Goal: Task Accomplishment & Management: Use online tool/utility

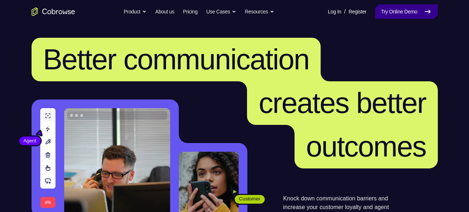
click at [381, 13] on link "Try Online Demo" at bounding box center [406, 11] width 62 height 15
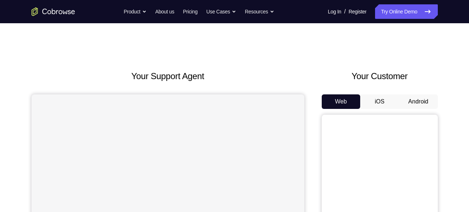
click at [416, 100] on button "Android" at bounding box center [418, 101] width 39 height 15
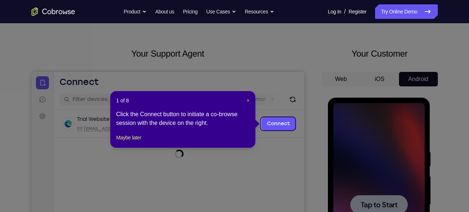
click at [249, 99] on span "×" at bounding box center [248, 101] width 3 height 6
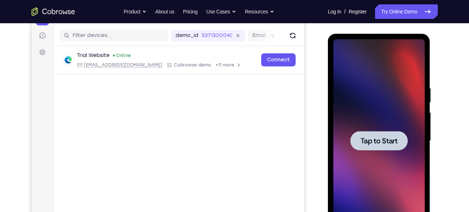
scroll to position [107, 0]
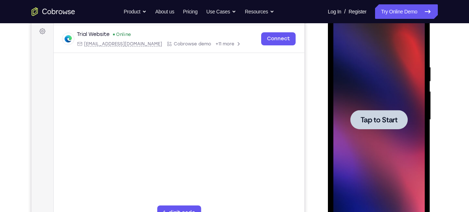
click at [371, 142] on div at bounding box center [379, 119] width 91 height 203
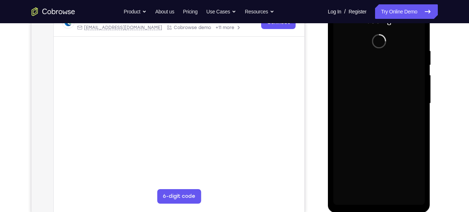
scroll to position [125, 0]
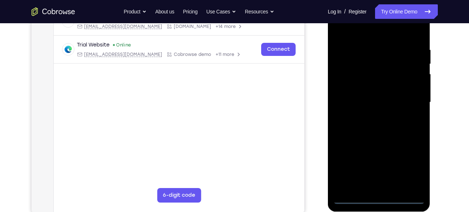
click at [381, 201] on div at bounding box center [379, 102] width 91 height 203
click at [418, 168] on div at bounding box center [379, 102] width 91 height 203
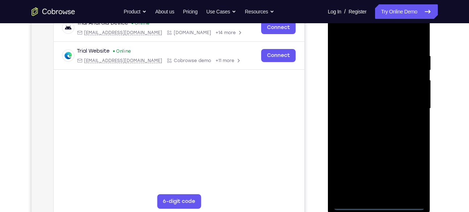
scroll to position [117, 0]
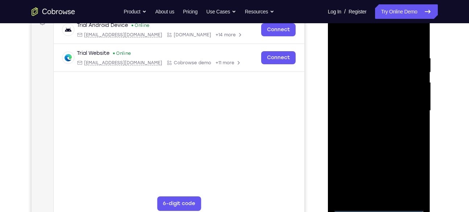
click at [368, 41] on div at bounding box center [379, 110] width 91 height 203
click at [348, 91] on div at bounding box center [379, 110] width 91 height 203
click at [375, 105] on div at bounding box center [379, 110] width 91 height 203
click at [369, 103] on div at bounding box center [379, 110] width 91 height 203
click at [368, 115] on div at bounding box center [379, 110] width 91 height 203
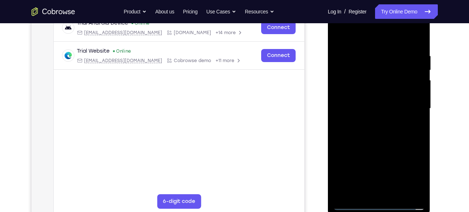
scroll to position [119, 0]
click at [318, 86] on div "Your Support Agent Your Customer Web iOS Android" at bounding box center [235, 85] width 406 height 268
drag, startPoint x: 376, startPoint y: 152, endPoint x: 374, endPoint y: 107, distance: 45.4
click at [374, 107] on div at bounding box center [379, 108] width 91 height 203
click at [380, 188] on div at bounding box center [379, 108] width 91 height 203
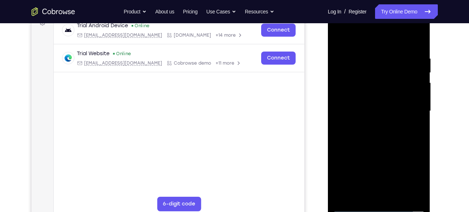
scroll to position [116, 0]
drag, startPoint x: 387, startPoint y: 123, endPoint x: 386, endPoint y: 72, distance: 51.2
click at [386, 72] on div at bounding box center [379, 111] width 91 height 203
click at [403, 48] on div at bounding box center [379, 111] width 91 height 203
click at [343, 37] on div at bounding box center [379, 111] width 91 height 203
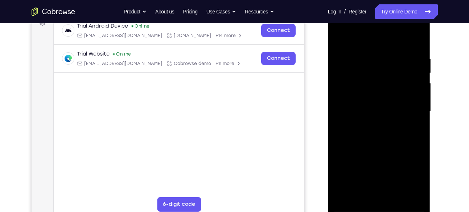
click at [372, 92] on div at bounding box center [379, 111] width 91 height 203
click at [341, 41] on div at bounding box center [379, 111] width 91 height 203
click at [389, 62] on div at bounding box center [379, 111] width 91 height 203
click at [353, 208] on div at bounding box center [379, 111] width 91 height 203
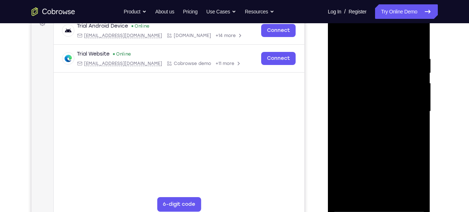
click at [418, 42] on div at bounding box center [379, 111] width 91 height 203
drag, startPoint x: 415, startPoint y: 90, endPoint x: 354, endPoint y: 91, distance: 61.4
click at [354, 91] on div at bounding box center [379, 111] width 91 height 203
drag, startPoint x: 414, startPoint y: 97, endPoint x: 368, endPoint y: 101, distance: 45.9
click at [368, 101] on div at bounding box center [379, 111] width 91 height 203
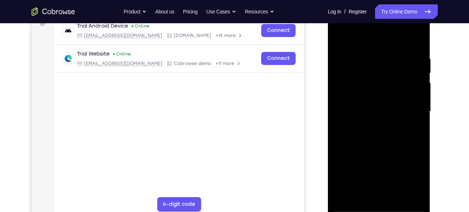
drag, startPoint x: 407, startPoint y: 153, endPoint x: 403, endPoint y: 94, distance: 59.3
click at [403, 94] on div at bounding box center [379, 111] width 91 height 203
click at [413, 61] on div at bounding box center [379, 111] width 91 height 203
drag, startPoint x: 365, startPoint y: 71, endPoint x: 365, endPoint y: 58, distance: 12.7
click at [365, 58] on div at bounding box center [379, 111] width 91 height 203
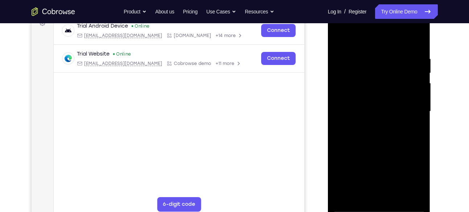
click at [347, 90] on div at bounding box center [379, 111] width 91 height 203
click at [343, 61] on div at bounding box center [379, 111] width 91 height 203
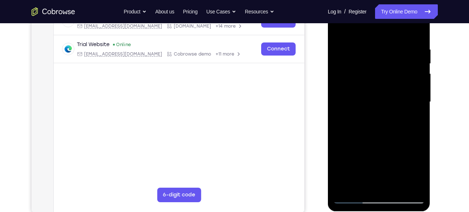
scroll to position [122, 0]
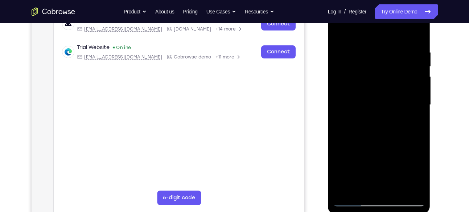
click at [348, 42] on div at bounding box center [379, 104] width 91 height 203
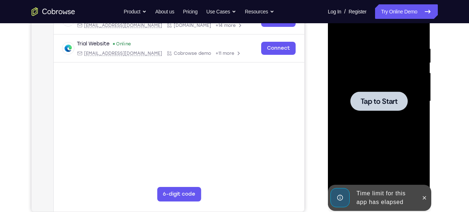
scroll to position [119, 0]
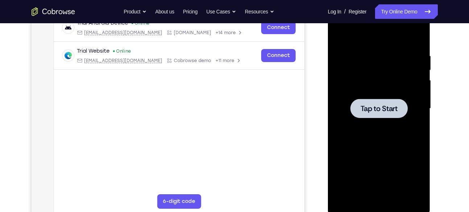
click at [392, 116] on div at bounding box center [379, 108] width 57 height 19
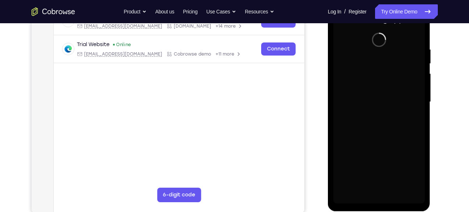
scroll to position [124, 0]
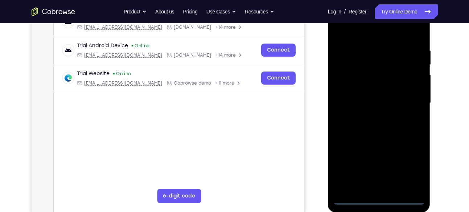
click at [379, 200] on div at bounding box center [379, 102] width 91 height 203
click at [412, 168] on div at bounding box center [379, 102] width 91 height 203
click at [367, 33] on div at bounding box center [379, 102] width 91 height 203
click at [351, 81] on div at bounding box center [379, 102] width 91 height 203
click at [369, 103] on div at bounding box center [379, 102] width 91 height 203
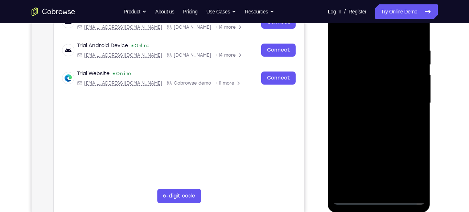
click at [383, 96] on div at bounding box center [379, 102] width 91 height 203
click at [381, 110] on div at bounding box center [379, 102] width 91 height 203
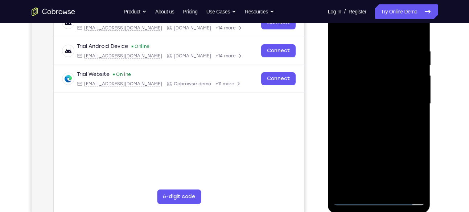
scroll to position [123, 0]
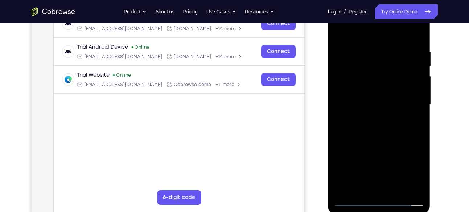
drag, startPoint x: 376, startPoint y: 165, endPoint x: 376, endPoint y: 121, distance: 43.9
click at [376, 121] on div at bounding box center [379, 104] width 91 height 203
click at [370, 185] on div at bounding box center [379, 104] width 91 height 203
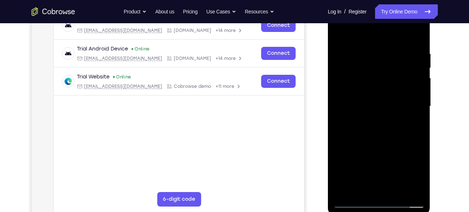
scroll to position [120, 0]
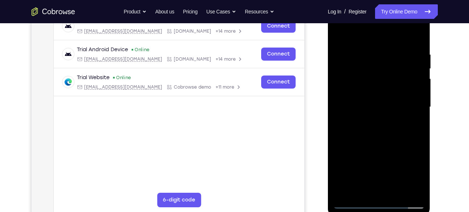
drag, startPoint x: 401, startPoint y: 120, endPoint x: 402, endPoint y: 110, distance: 10.9
click at [402, 110] on div at bounding box center [379, 106] width 91 height 203
click at [409, 142] on div at bounding box center [379, 106] width 91 height 203
click at [412, 97] on div at bounding box center [379, 106] width 91 height 203
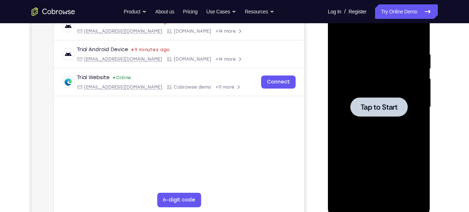
click at [367, 86] on div at bounding box center [379, 106] width 91 height 203
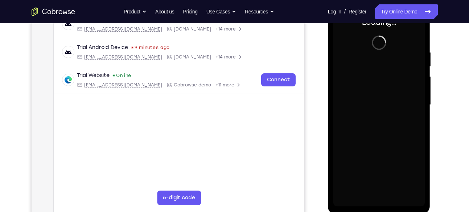
scroll to position [122, 0]
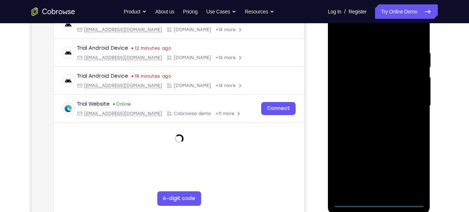
click at [380, 201] on div at bounding box center [379, 105] width 91 height 203
click at [410, 170] on div at bounding box center [379, 105] width 91 height 203
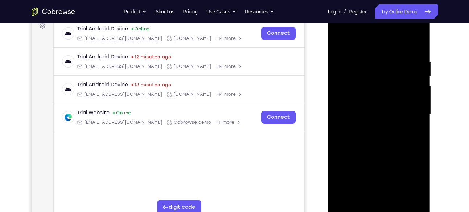
scroll to position [110, 0]
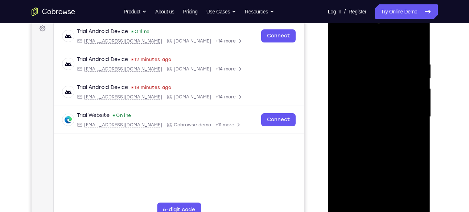
click at [371, 46] on div at bounding box center [379, 116] width 91 height 203
click at [349, 94] on div at bounding box center [379, 116] width 91 height 203
click at [374, 206] on div at bounding box center [379, 116] width 91 height 203
click at [371, 114] on div at bounding box center [379, 116] width 91 height 203
click at [372, 109] on div at bounding box center [379, 116] width 91 height 203
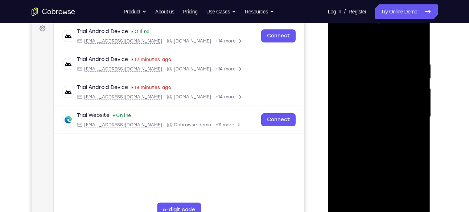
click at [368, 120] on div at bounding box center [379, 116] width 91 height 203
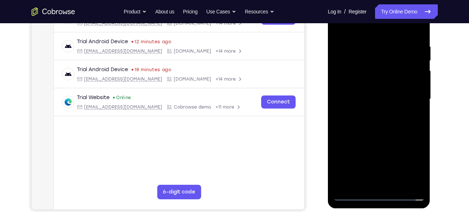
scroll to position [129, 0]
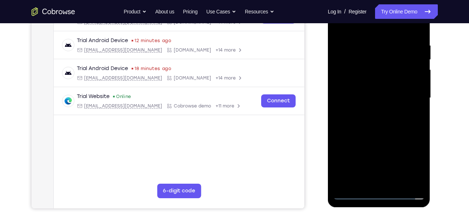
drag, startPoint x: 380, startPoint y: 93, endPoint x: 399, endPoint y: 95, distance: 19.0
click at [399, 95] on div at bounding box center [379, 97] width 91 height 203
click at [377, 176] on div at bounding box center [379, 97] width 91 height 203
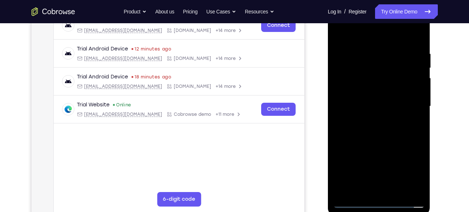
scroll to position [120, 0]
click at [404, 42] on div at bounding box center [379, 106] width 91 height 203
click at [342, 33] on div at bounding box center [379, 106] width 91 height 203
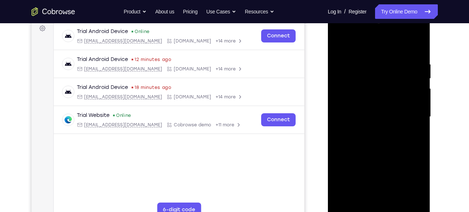
scroll to position [109, 0]
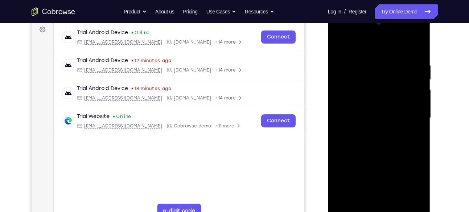
click at [409, 43] on div at bounding box center [379, 117] width 91 height 203
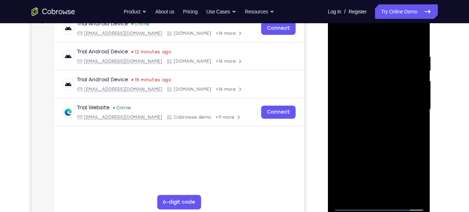
scroll to position [120, 0]
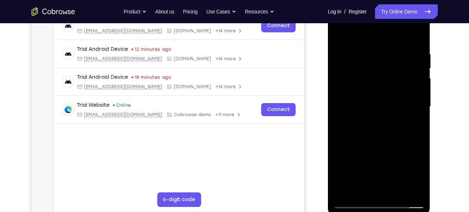
click at [353, 203] on div at bounding box center [379, 106] width 91 height 203
click at [341, 56] on div at bounding box center [379, 106] width 91 height 203
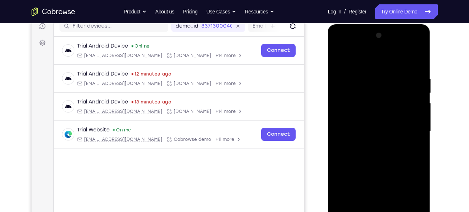
scroll to position [88, 0]
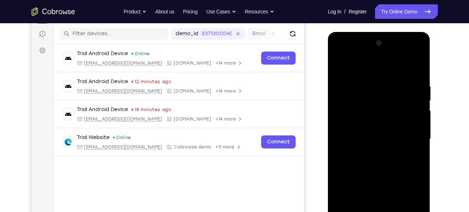
click at [336, 53] on div at bounding box center [379, 138] width 91 height 203
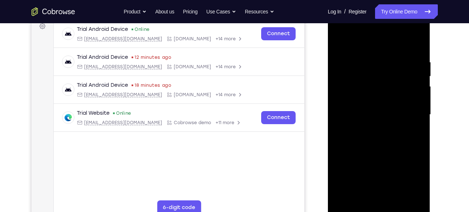
scroll to position [116, 0]
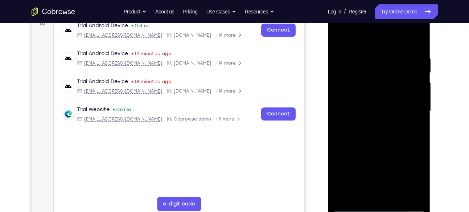
click at [408, 107] on div at bounding box center [379, 110] width 91 height 203
click at [372, 123] on div at bounding box center [379, 110] width 91 height 203
click at [379, 146] on div at bounding box center [379, 110] width 91 height 203
click at [337, 38] on div at bounding box center [379, 110] width 91 height 203
click at [374, 102] on div at bounding box center [379, 110] width 91 height 203
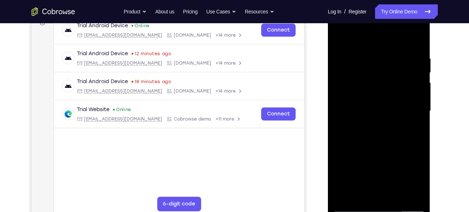
click at [375, 96] on div at bounding box center [379, 110] width 91 height 203
click at [372, 109] on div at bounding box center [379, 110] width 91 height 203
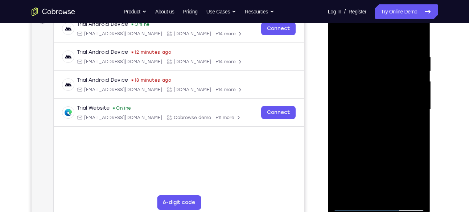
scroll to position [115, 0]
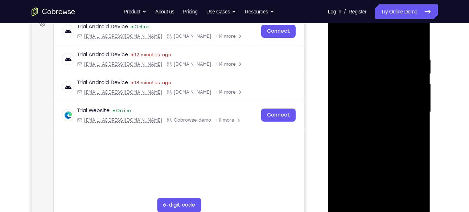
click at [380, 146] on div at bounding box center [379, 112] width 91 height 203
click at [367, 52] on div at bounding box center [379, 112] width 91 height 203
drag, startPoint x: 391, startPoint y: 45, endPoint x: 391, endPoint y: 10, distance: 34.8
click at [391, 11] on div at bounding box center [379, 112] width 91 height 203
click at [416, 44] on div at bounding box center [379, 112] width 91 height 203
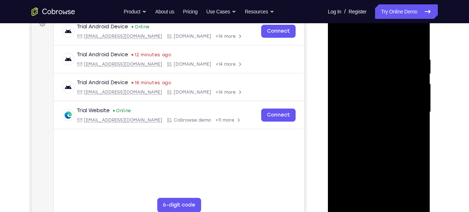
click at [396, 52] on div at bounding box center [379, 112] width 91 height 203
click at [417, 42] on div at bounding box center [379, 112] width 91 height 203
click at [418, 37] on div at bounding box center [379, 112] width 91 height 203
click at [359, 57] on div at bounding box center [379, 112] width 91 height 203
click at [376, 61] on div at bounding box center [379, 112] width 91 height 203
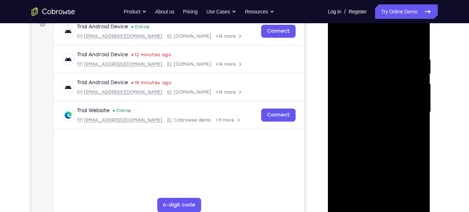
drag, startPoint x: 379, startPoint y: 162, endPoint x: 375, endPoint y: 65, distance: 97.4
click at [375, 65] on div at bounding box center [379, 112] width 91 height 203
click at [353, 208] on div at bounding box center [379, 112] width 91 height 203
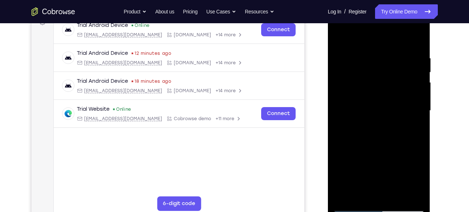
click at [340, 36] on div at bounding box center [379, 110] width 91 height 203
click at [397, 196] on div at bounding box center [379, 110] width 91 height 203
click at [380, 147] on div at bounding box center [379, 110] width 91 height 203
click at [378, 104] on div at bounding box center [379, 110] width 91 height 203
click at [352, 207] on div at bounding box center [379, 110] width 91 height 203
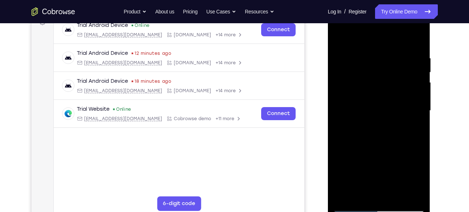
drag, startPoint x: 411, startPoint y: 79, endPoint x: 377, endPoint y: 81, distance: 34.5
click at [377, 81] on div at bounding box center [379, 110] width 91 height 203
drag, startPoint x: 406, startPoint y: 77, endPoint x: 366, endPoint y: 77, distance: 40.6
click at [366, 77] on div at bounding box center [379, 110] width 91 height 203
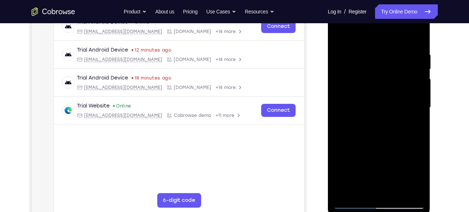
scroll to position [120, 0]
click at [353, 203] on div at bounding box center [379, 106] width 91 height 203
click at [414, 192] on div at bounding box center [379, 106] width 91 height 203
click at [380, 101] on div at bounding box center [379, 106] width 91 height 203
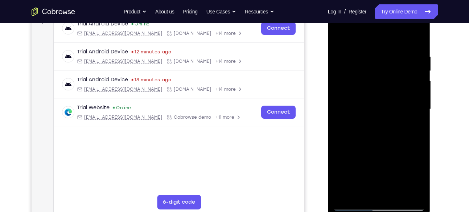
scroll to position [118, 0]
click at [339, 36] on div at bounding box center [379, 109] width 91 height 203
click at [353, 205] on div at bounding box center [379, 109] width 91 height 203
drag, startPoint x: 392, startPoint y: 156, endPoint x: 391, endPoint y: 131, distance: 24.7
click at [391, 131] on div at bounding box center [379, 109] width 91 height 203
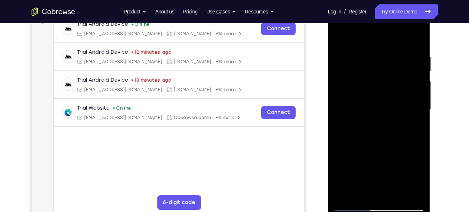
click at [340, 152] on div at bounding box center [379, 109] width 91 height 203
click at [419, 111] on div at bounding box center [379, 109] width 91 height 203
click at [421, 106] on div at bounding box center [379, 109] width 91 height 203
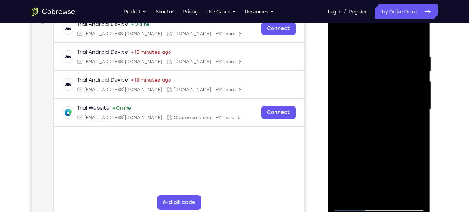
click at [421, 104] on div at bounding box center [379, 109] width 91 height 203
click at [339, 103] on div at bounding box center [379, 109] width 91 height 203
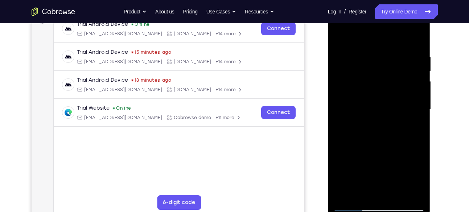
click at [420, 105] on div at bounding box center [379, 109] width 91 height 203
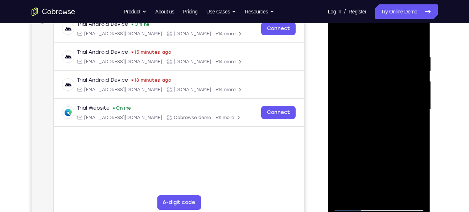
click at [420, 105] on div at bounding box center [379, 109] width 91 height 203
click at [338, 104] on div at bounding box center [379, 109] width 91 height 203
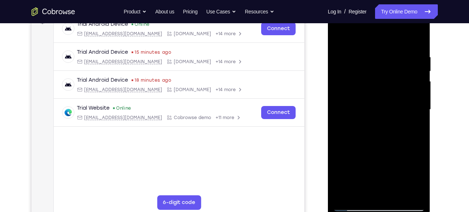
click at [352, 205] on div at bounding box center [379, 109] width 91 height 203
click at [369, 50] on div at bounding box center [379, 109] width 91 height 203
click at [415, 107] on div at bounding box center [379, 109] width 91 height 203
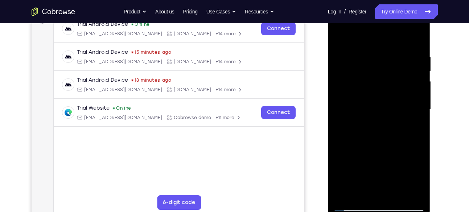
click at [352, 39] on div at bounding box center [379, 109] width 91 height 203
click at [412, 120] on div at bounding box center [379, 109] width 91 height 203
click at [420, 74] on div at bounding box center [379, 109] width 91 height 203
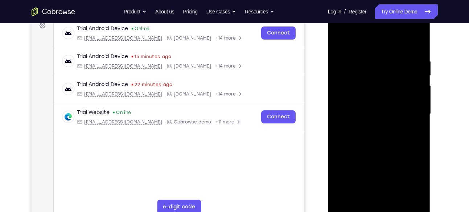
scroll to position [111, 0]
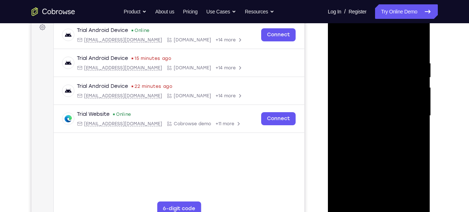
click at [419, 78] on div at bounding box center [379, 115] width 91 height 203
click at [421, 115] on div at bounding box center [379, 115] width 91 height 203
click at [421, 116] on div at bounding box center [379, 115] width 91 height 203
click at [421, 115] on div at bounding box center [379, 115] width 91 height 203
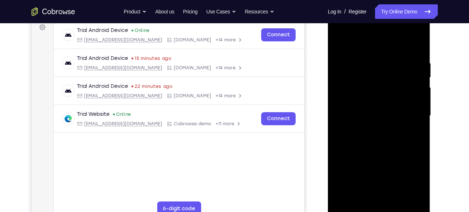
click at [418, 115] on div at bounding box center [379, 115] width 91 height 203
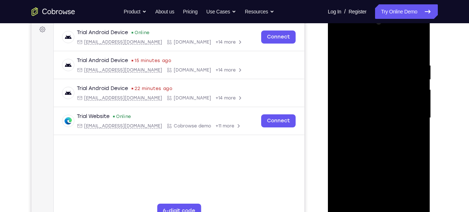
scroll to position [109, 0]
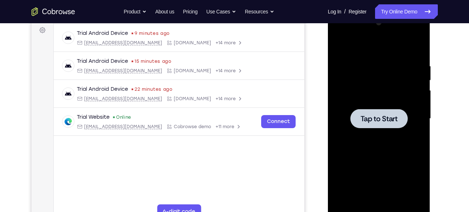
click at [359, 112] on div at bounding box center [379, 118] width 57 height 19
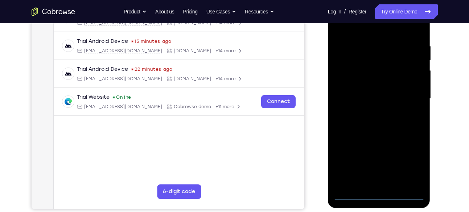
scroll to position [136, 0]
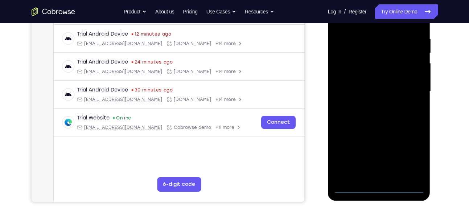
click at [380, 187] on div at bounding box center [379, 91] width 91 height 203
click at [410, 154] on div at bounding box center [379, 91] width 91 height 203
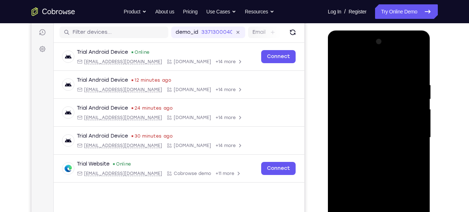
scroll to position [85, 0]
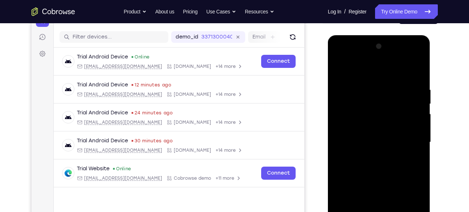
click at [354, 66] on div at bounding box center [379, 142] width 91 height 203
click at [349, 119] on div at bounding box center [379, 142] width 91 height 203
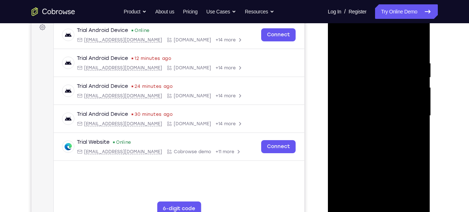
scroll to position [127, 0]
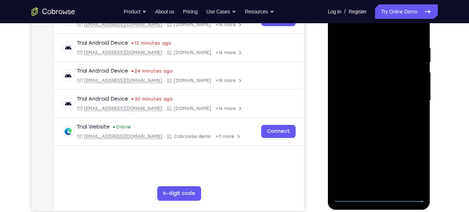
click at [376, 102] on div at bounding box center [379, 100] width 91 height 203
click at [368, 93] on div at bounding box center [379, 100] width 91 height 203
click at [368, 108] on div at bounding box center [379, 100] width 91 height 203
drag, startPoint x: 383, startPoint y: 151, endPoint x: 383, endPoint y: 127, distance: 24.0
click at [383, 127] on div at bounding box center [379, 100] width 91 height 203
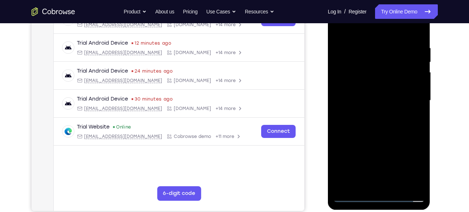
click at [379, 179] on div at bounding box center [379, 100] width 91 height 203
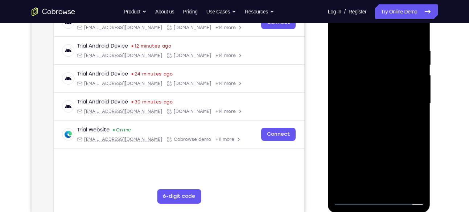
scroll to position [123, 0]
drag, startPoint x: 383, startPoint y: 146, endPoint x: 383, endPoint y: 97, distance: 48.3
click at [383, 97] on div at bounding box center [379, 103] width 91 height 203
click at [350, 96] on div at bounding box center [379, 103] width 91 height 203
click at [394, 91] on div at bounding box center [379, 103] width 91 height 203
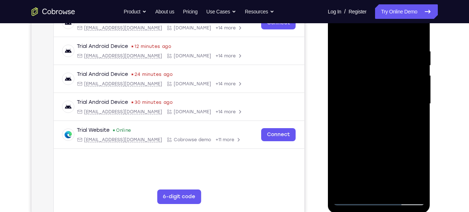
click at [352, 200] on div at bounding box center [379, 103] width 91 height 203
click at [404, 103] on div at bounding box center [379, 103] width 91 height 203
drag, startPoint x: 396, startPoint y: 150, endPoint x: 396, endPoint y: 73, distance: 76.6
click at [396, 73] on div at bounding box center [379, 103] width 91 height 203
drag, startPoint x: 392, startPoint y: 151, endPoint x: 385, endPoint y: 54, distance: 96.8
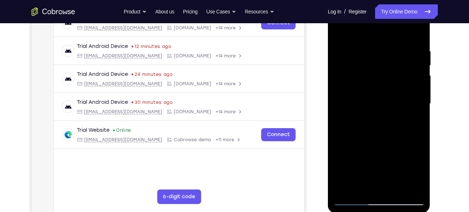
click at [385, 54] on div at bounding box center [379, 103] width 91 height 203
drag, startPoint x: 393, startPoint y: 152, endPoint x: 398, endPoint y: 79, distance: 73.4
click at [398, 79] on div at bounding box center [379, 103] width 91 height 203
drag, startPoint x: 392, startPoint y: 155, endPoint x: 392, endPoint y: 75, distance: 80.2
click at [392, 75] on div at bounding box center [379, 103] width 91 height 203
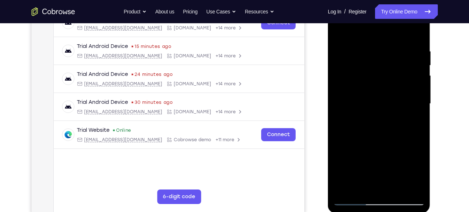
click at [354, 199] on div at bounding box center [379, 103] width 91 height 203
click at [346, 97] on div at bounding box center [379, 103] width 91 height 203
